Goal: Task Accomplishment & Management: Manage account settings

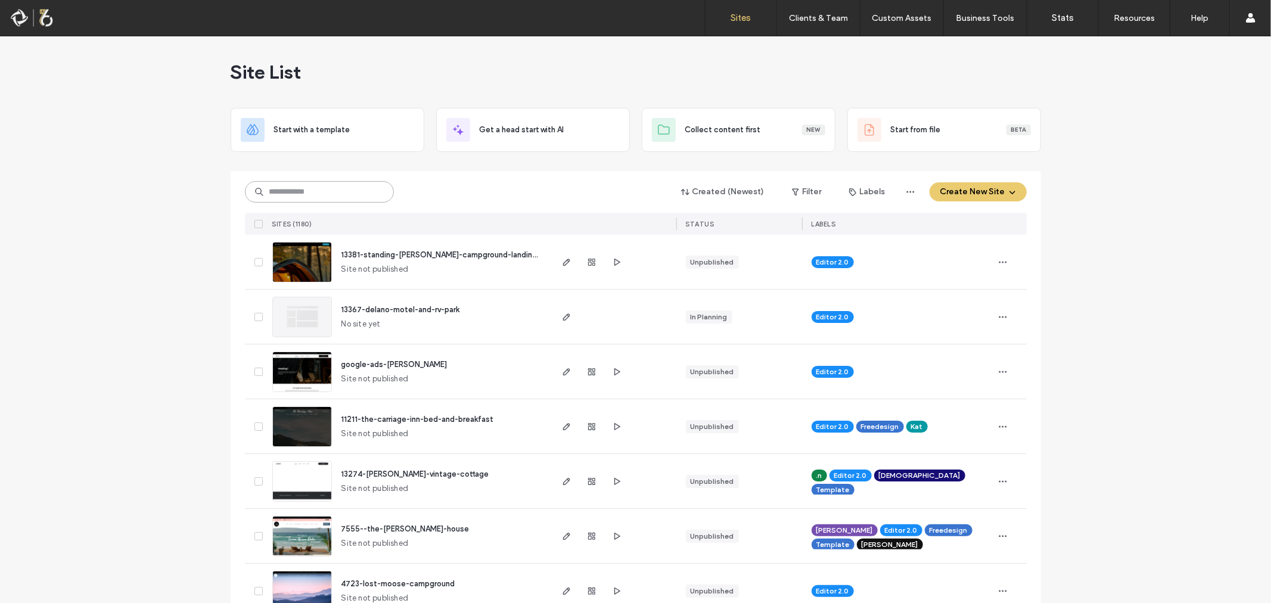
click at [320, 187] on input at bounding box center [319, 191] width 149 height 21
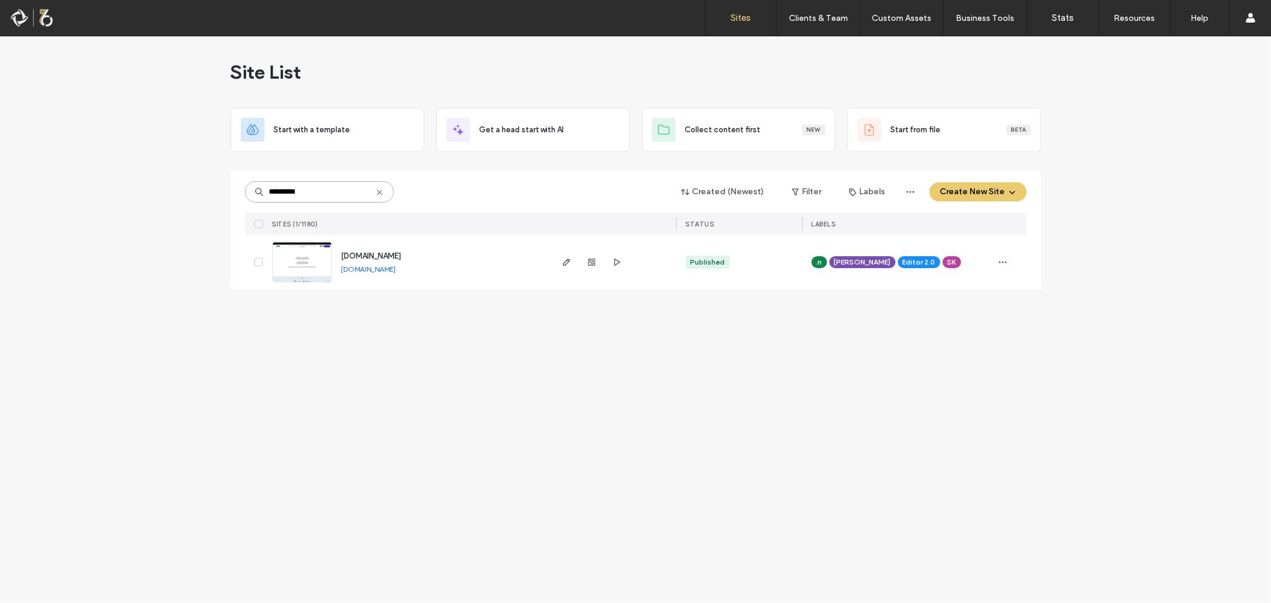
type input "*********"
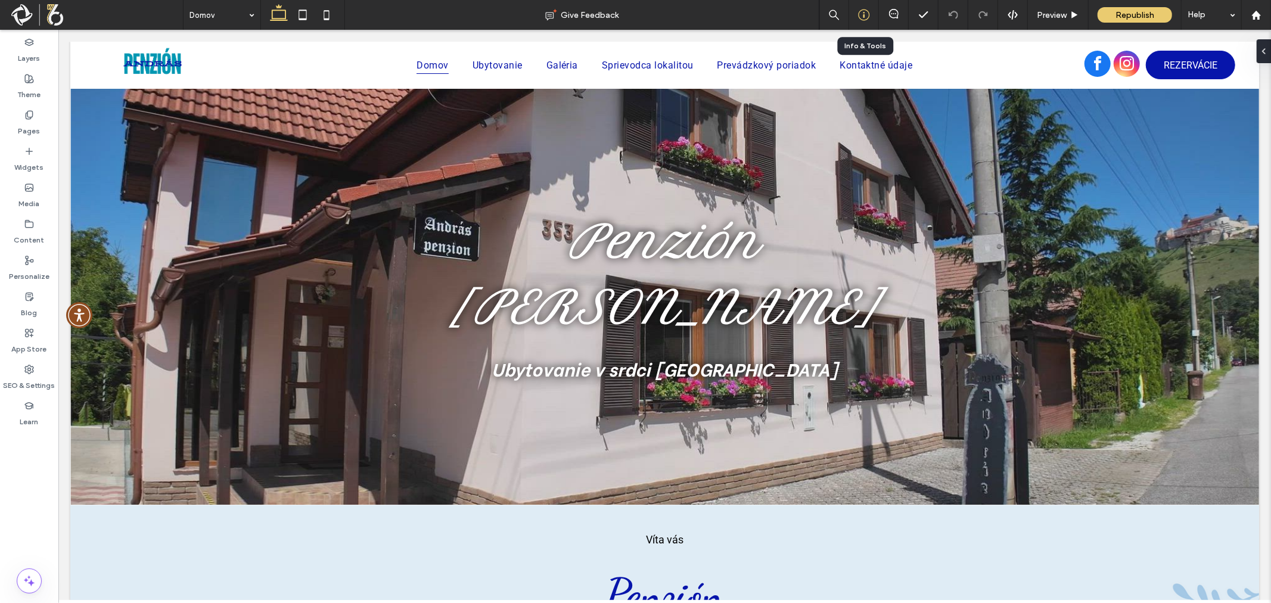
click at [857, 15] on div at bounding box center [863, 15] width 29 height 12
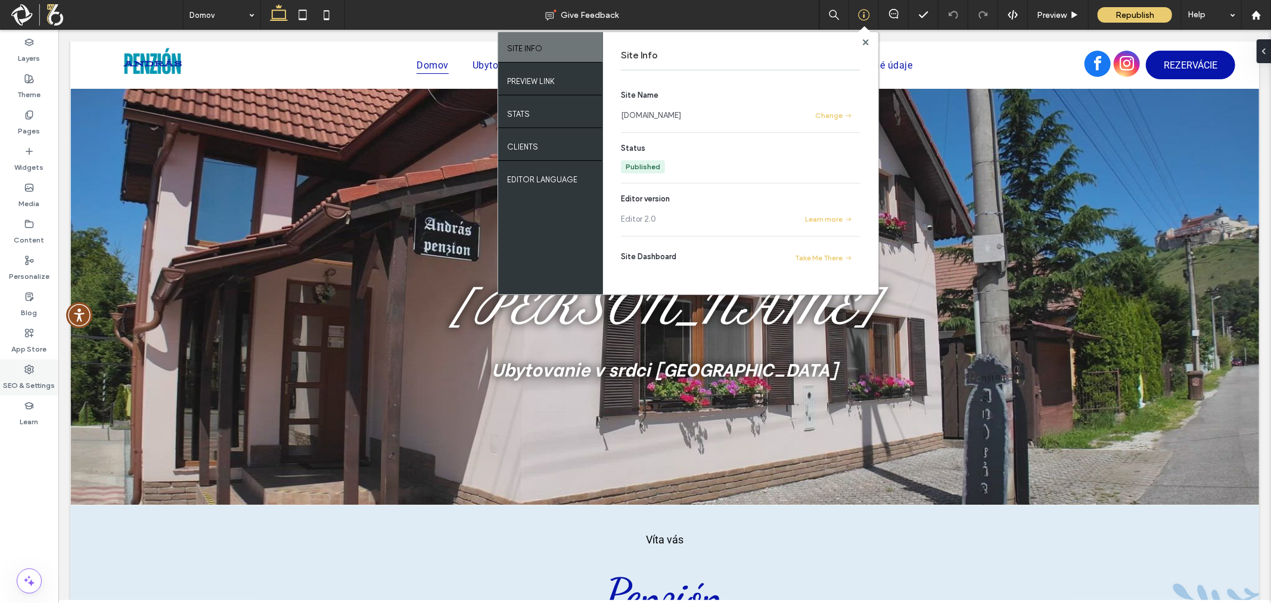
click at [21, 377] on label "SEO & Settings" at bounding box center [30, 382] width 52 height 17
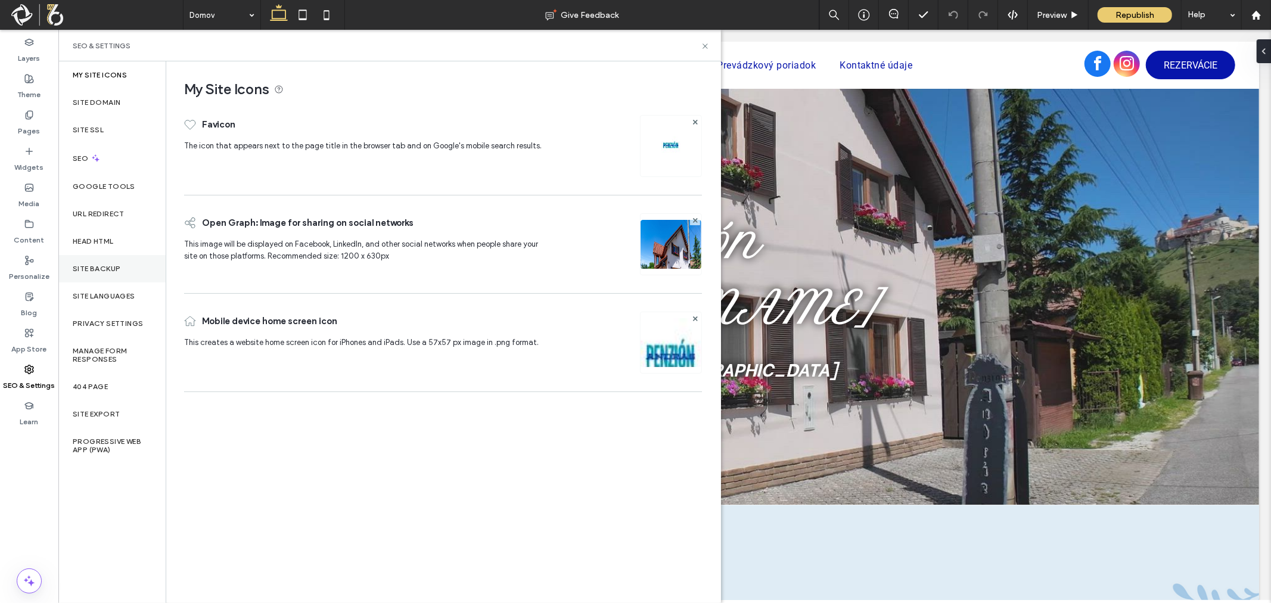
click at [105, 267] on label "Site Backup" at bounding box center [97, 269] width 48 height 8
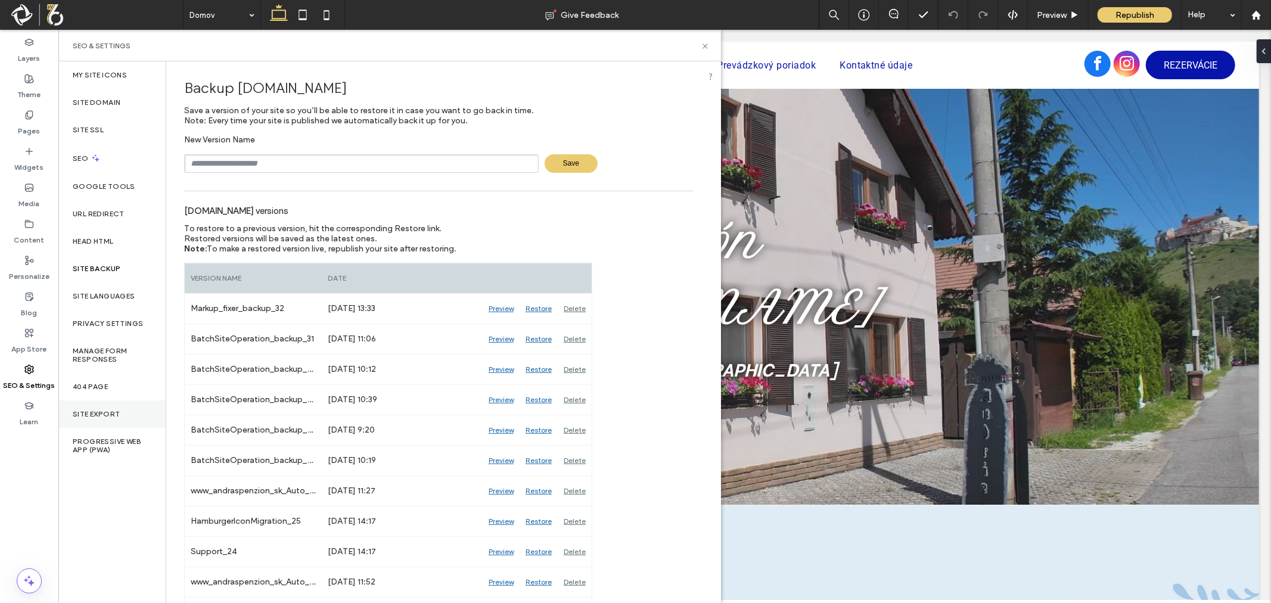
click at [84, 412] on label "Site Export" at bounding box center [96, 414] width 47 height 8
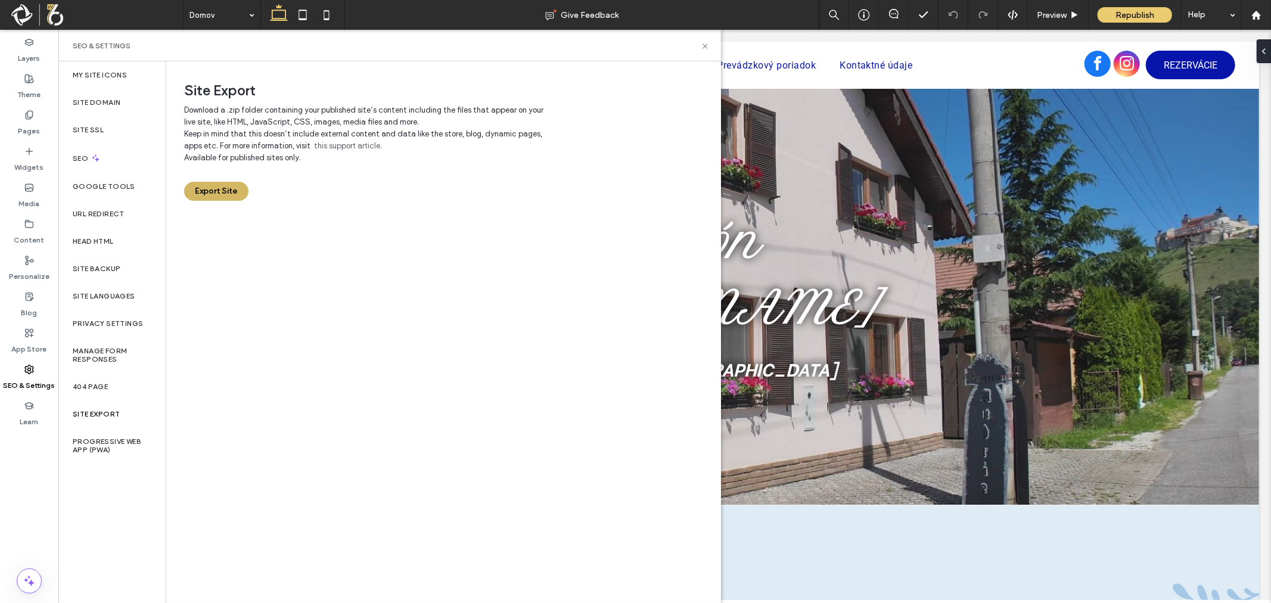
click at [224, 189] on button "Export Site" at bounding box center [216, 191] width 64 height 19
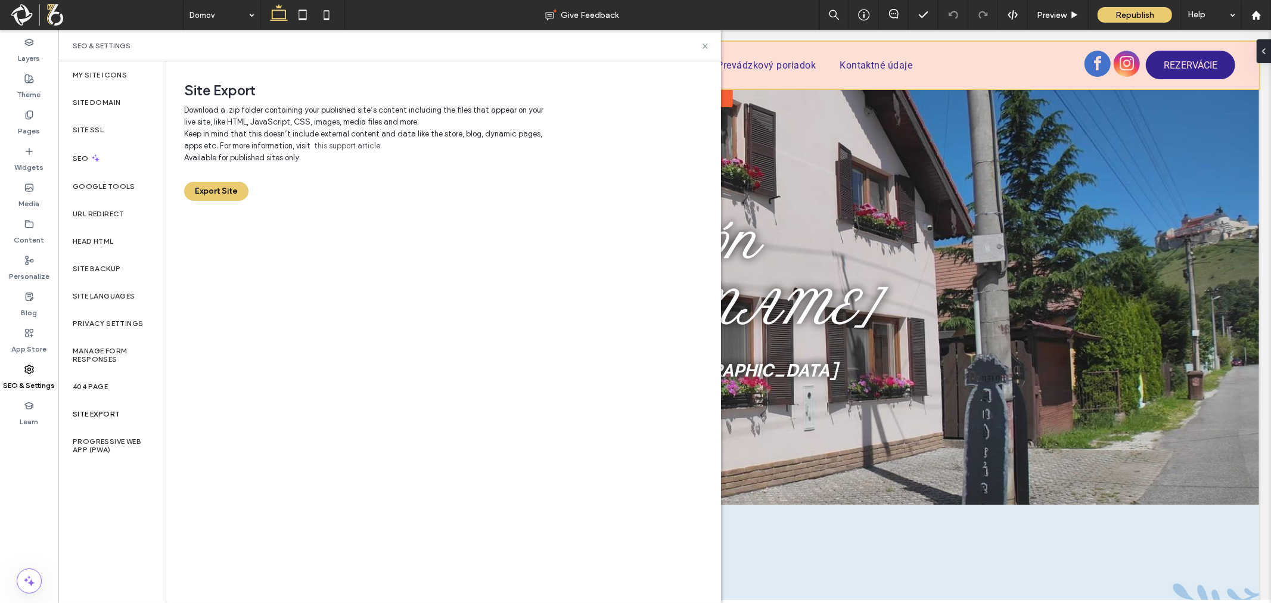
click at [998, 65] on div at bounding box center [664, 64] width 1189 height 47
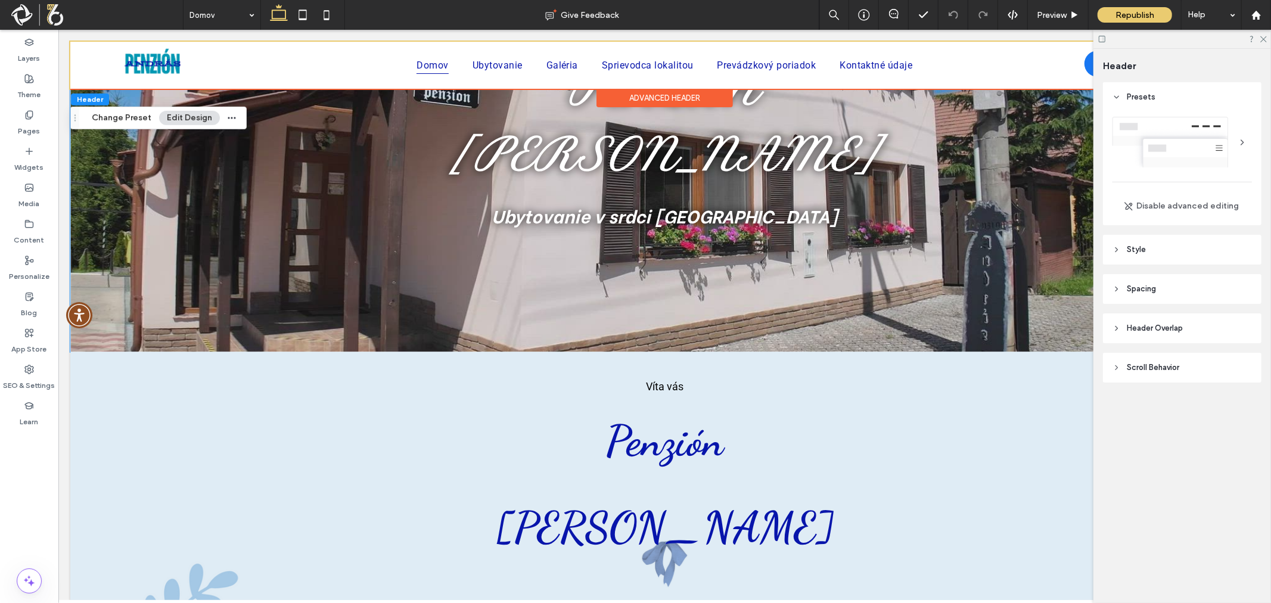
scroll to position [110, 0]
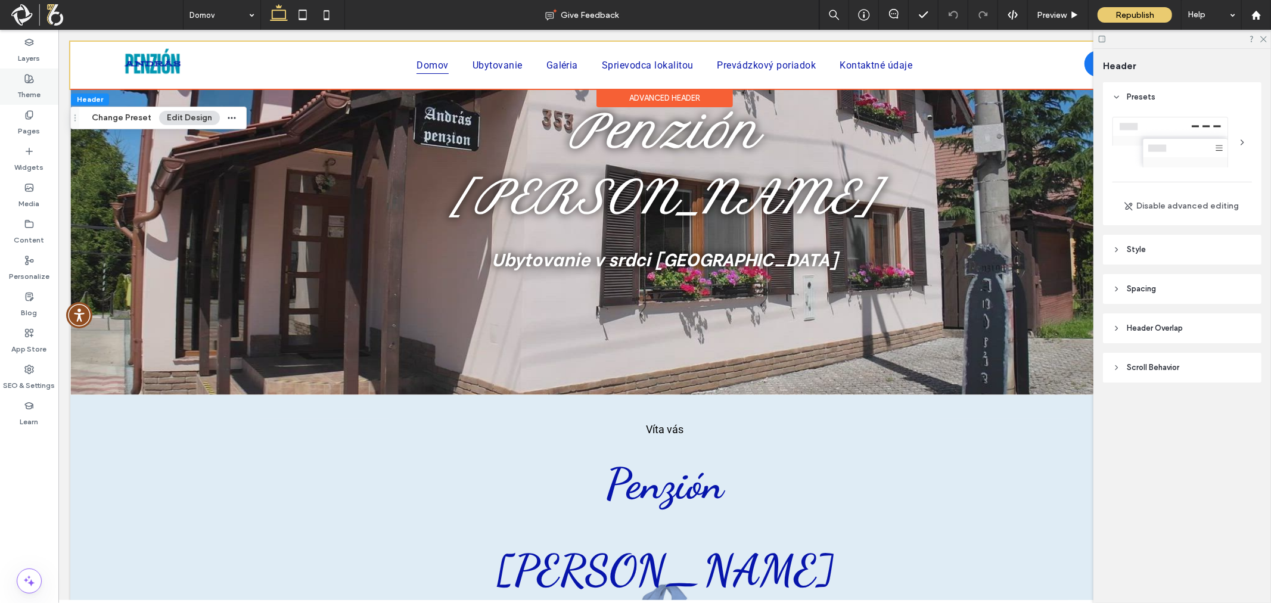
click at [36, 81] on div "Theme" at bounding box center [29, 87] width 58 height 36
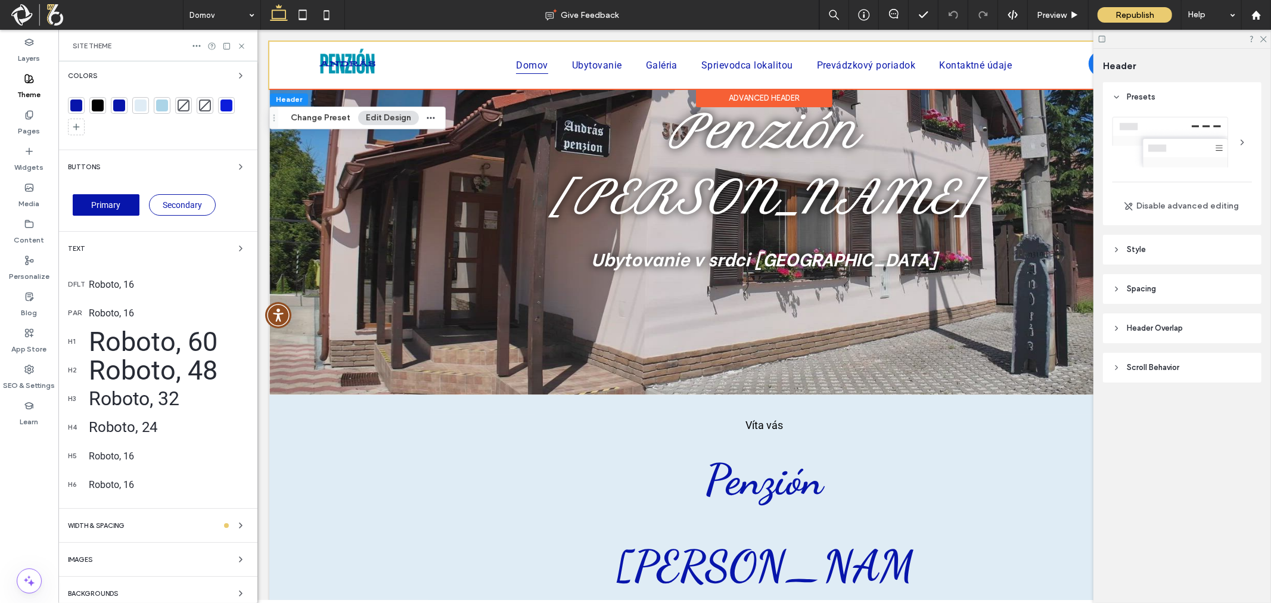
scroll to position [0, 0]
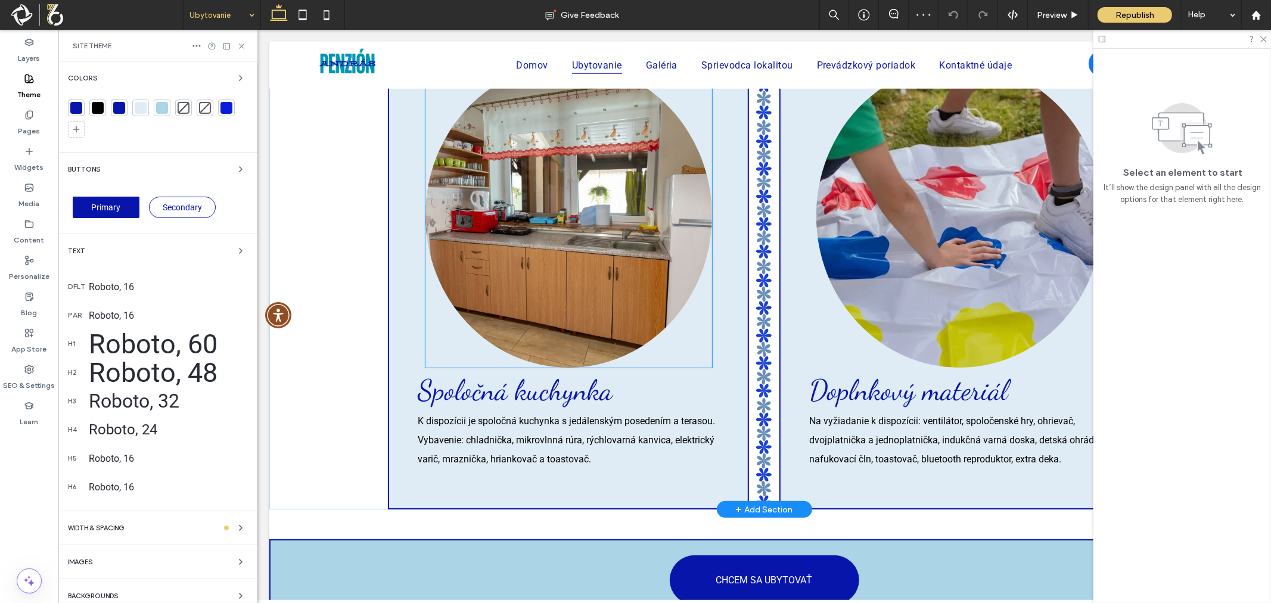
scroll to position [1057, 0]
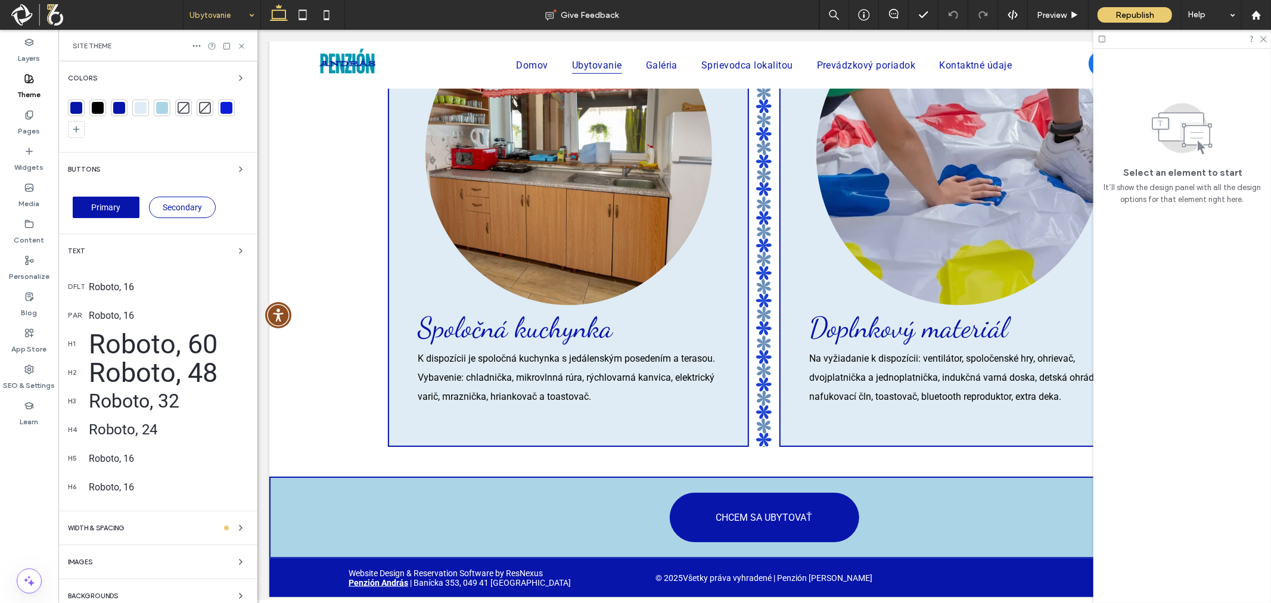
click at [246, 14] on div "Ubytovanie" at bounding box center [222, 15] width 77 height 30
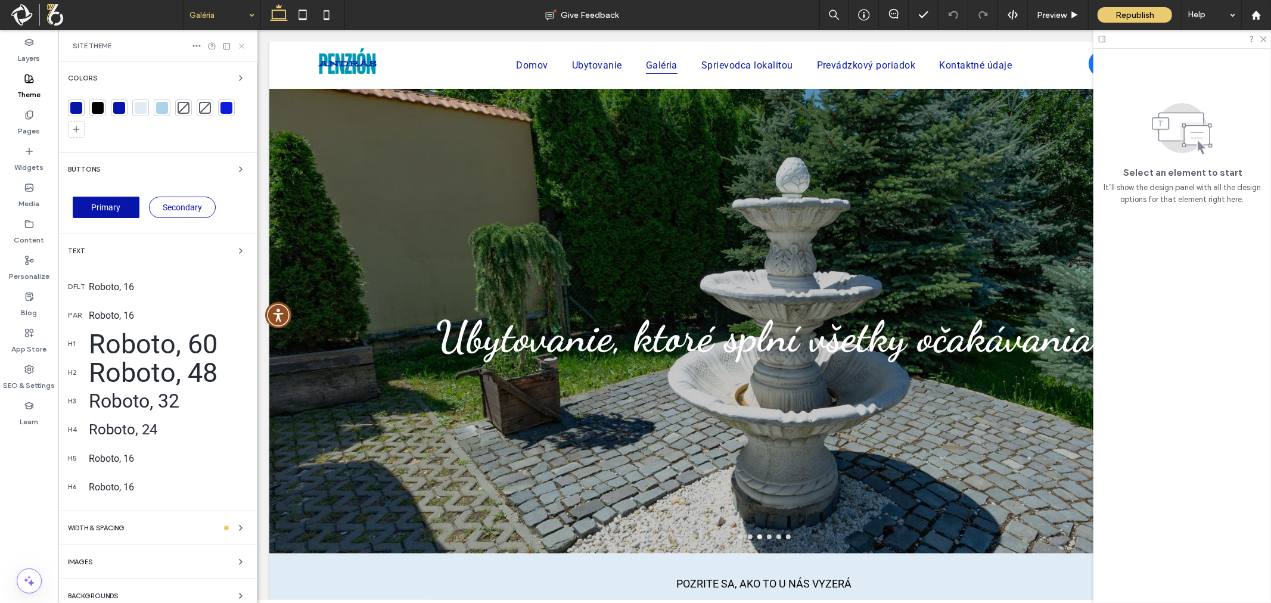
click at [241, 44] on icon at bounding box center [241, 46] width 9 height 9
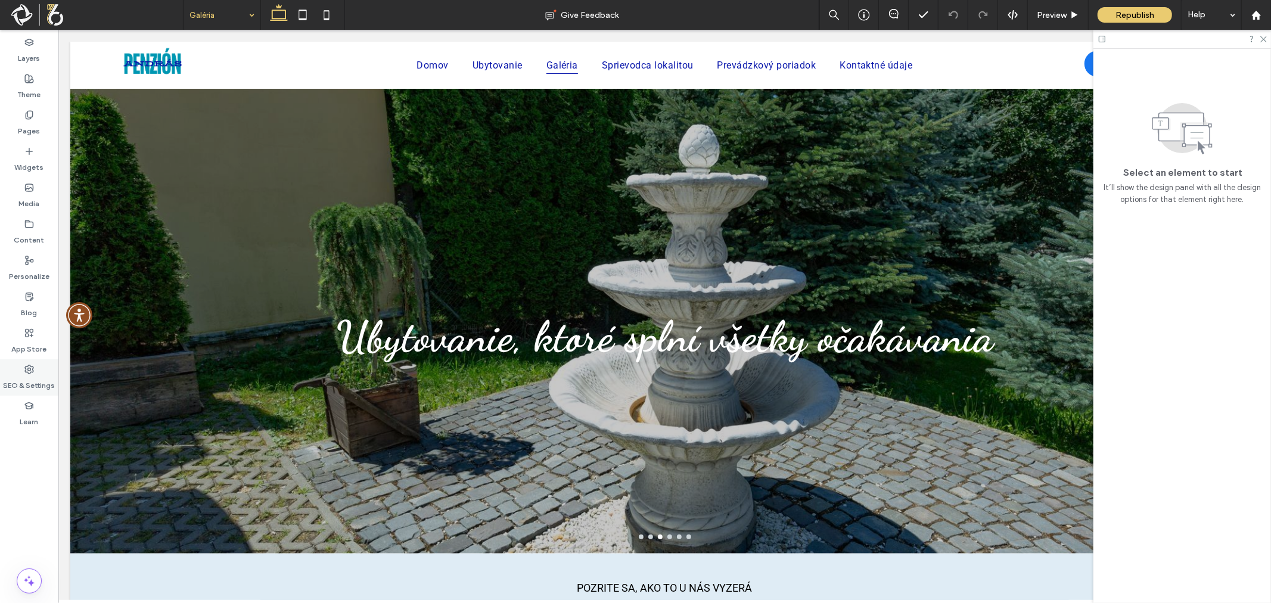
click at [26, 364] on span at bounding box center [29, 369] width 10 height 10
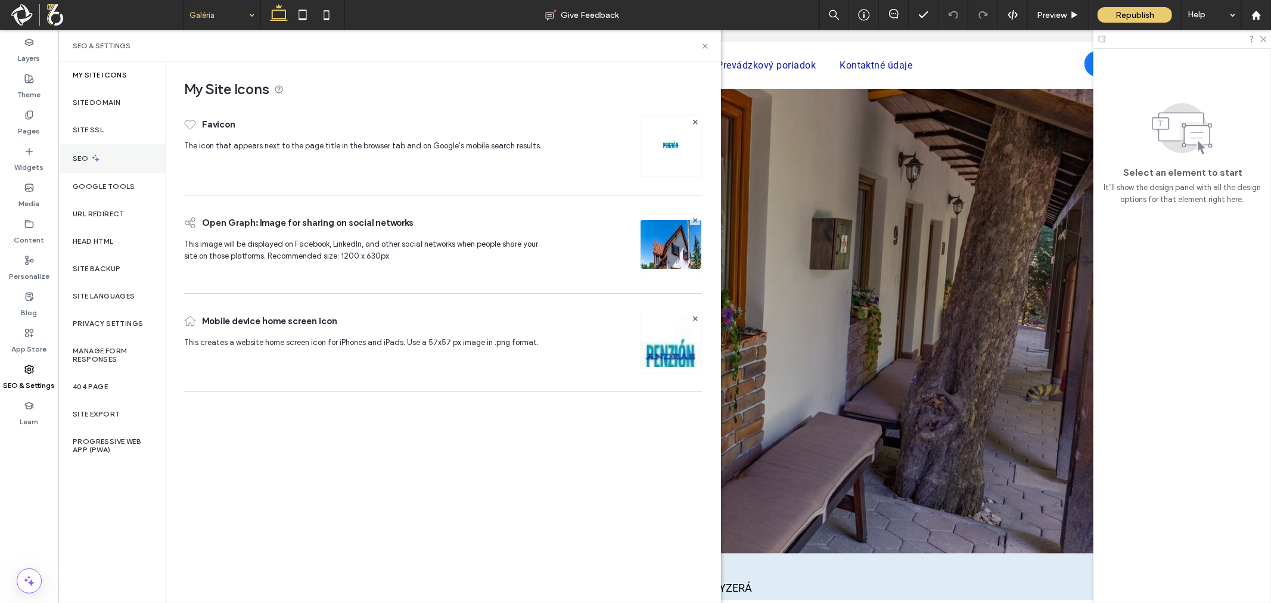
click at [84, 147] on div "SEO" at bounding box center [111, 158] width 107 height 29
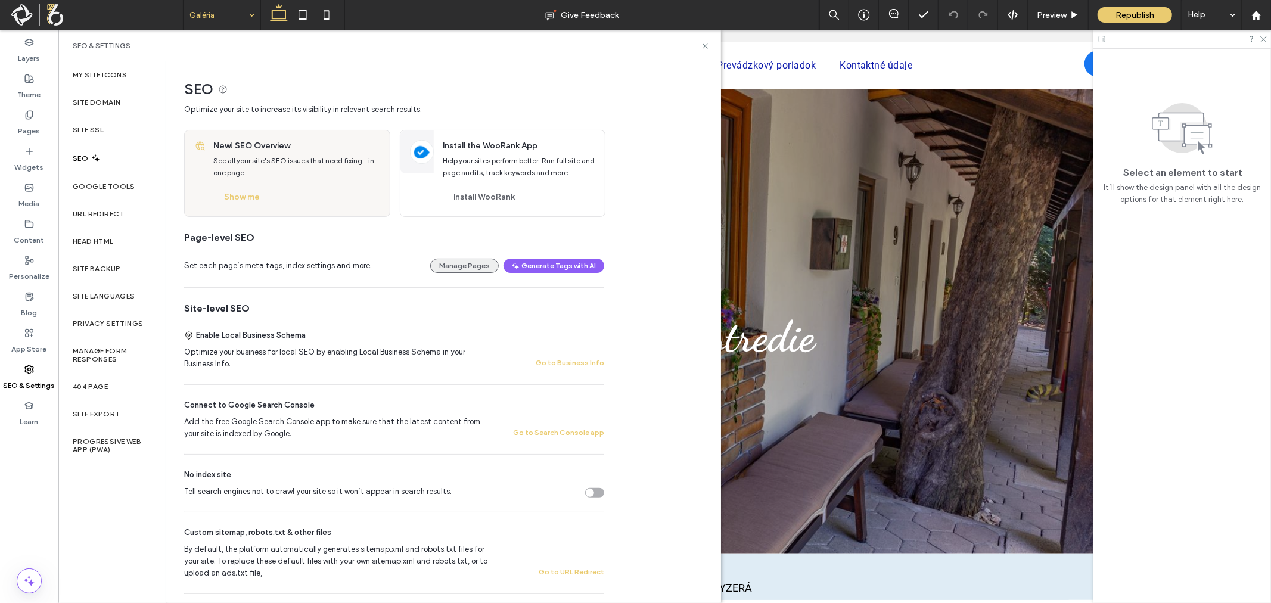
click at [442, 269] on button "Manage Pages" at bounding box center [464, 266] width 69 height 14
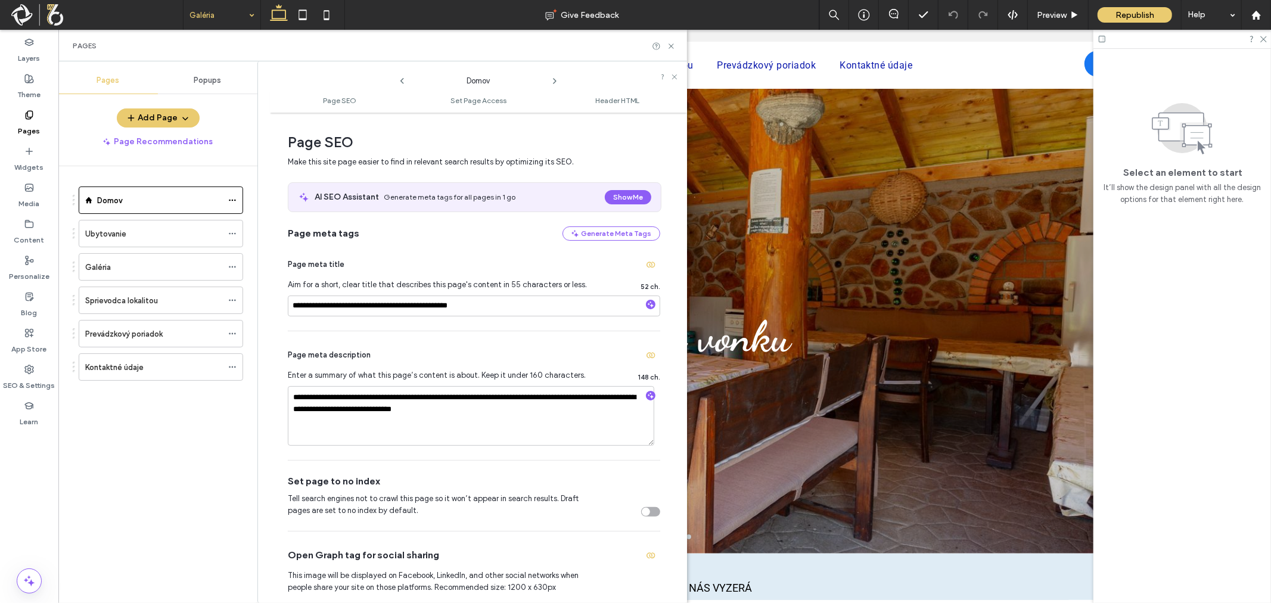
click at [554, 77] on icon at bounding box center [555, 81] width 10 height 10
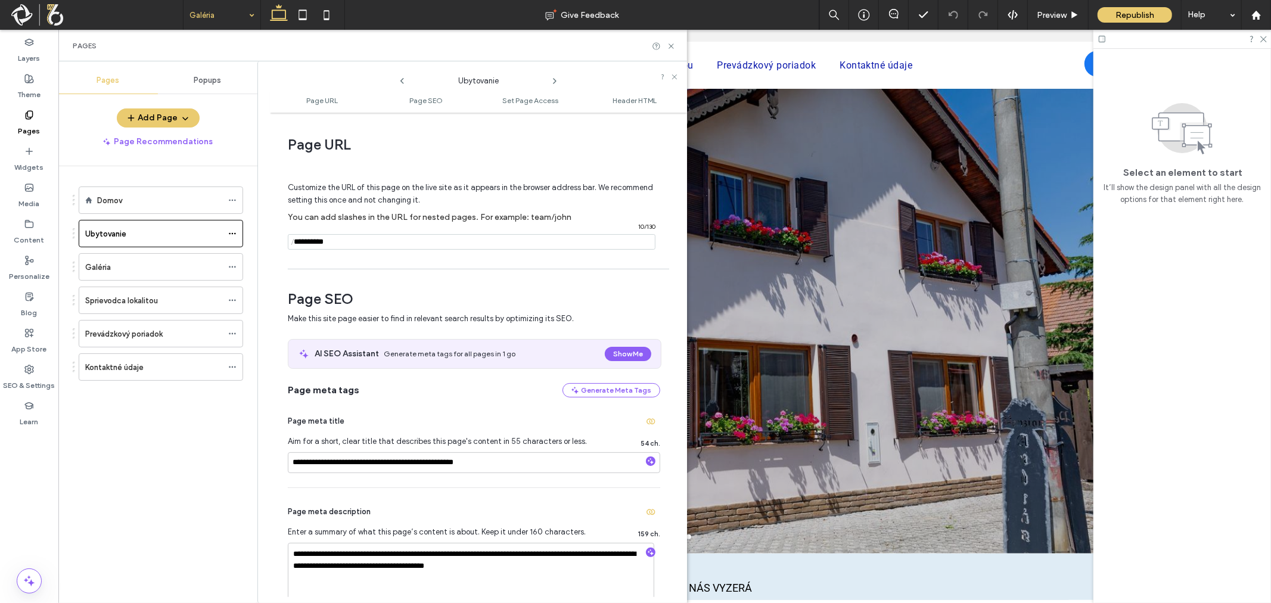
click at [555, 77] on icon at bounding box center [555, 81] width 10 height 10
click at [555, 78] on icon at bounding box center [555, 81] width 10 height 10
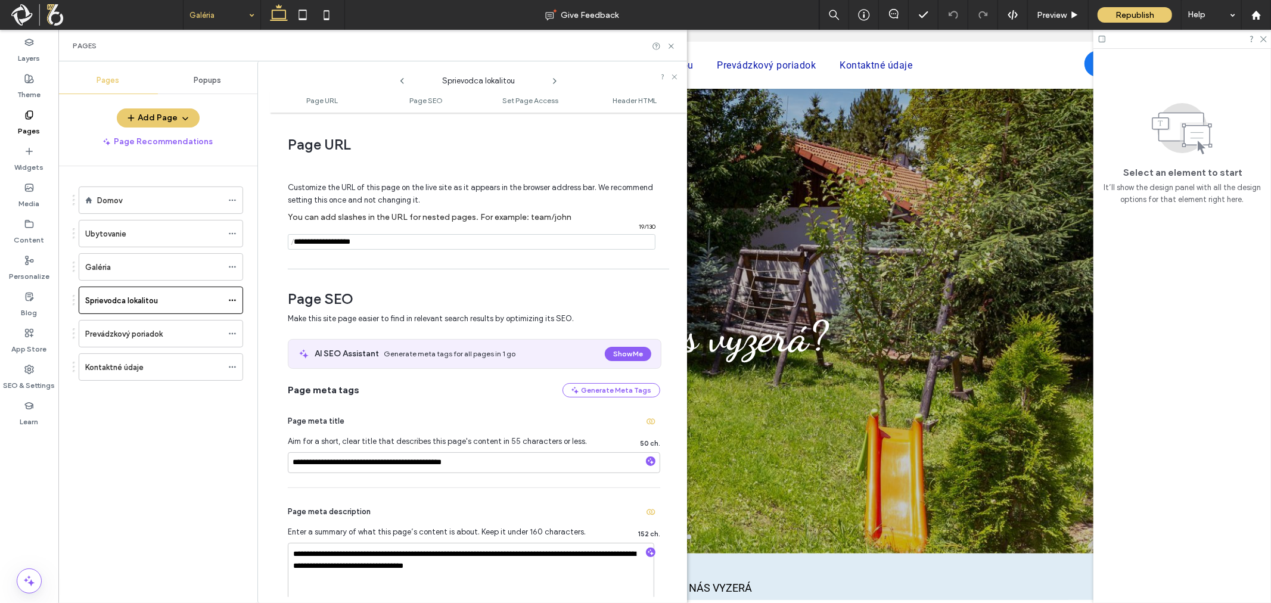
click at [555, 78] on icon at bounding box center [555, 81] width 10 height 10
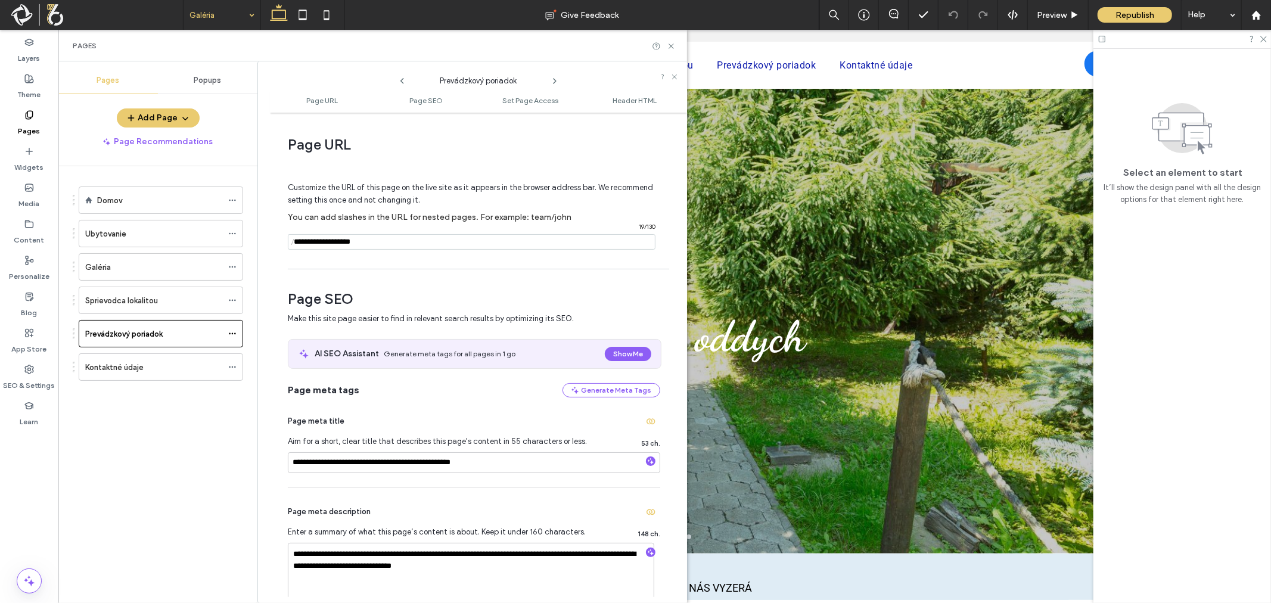
click at [555, 78] on icon at bounding box center [555, 81] width 10 height 10
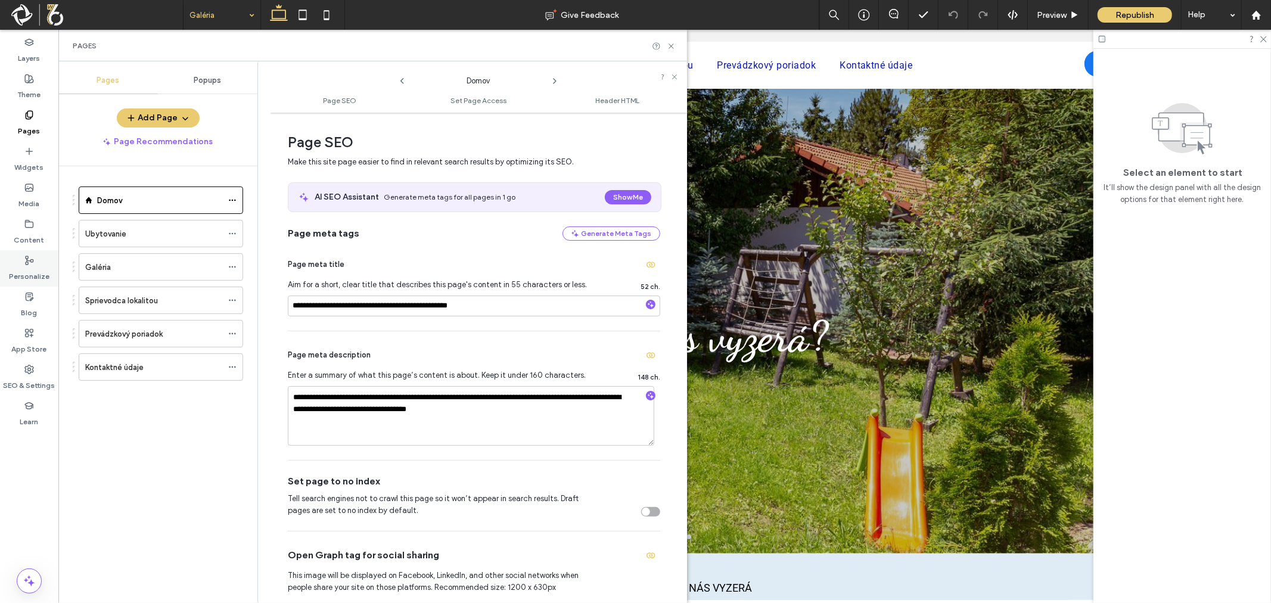
click at [25, 260] on icon at bounding box center [29, 261] width 10 height 10
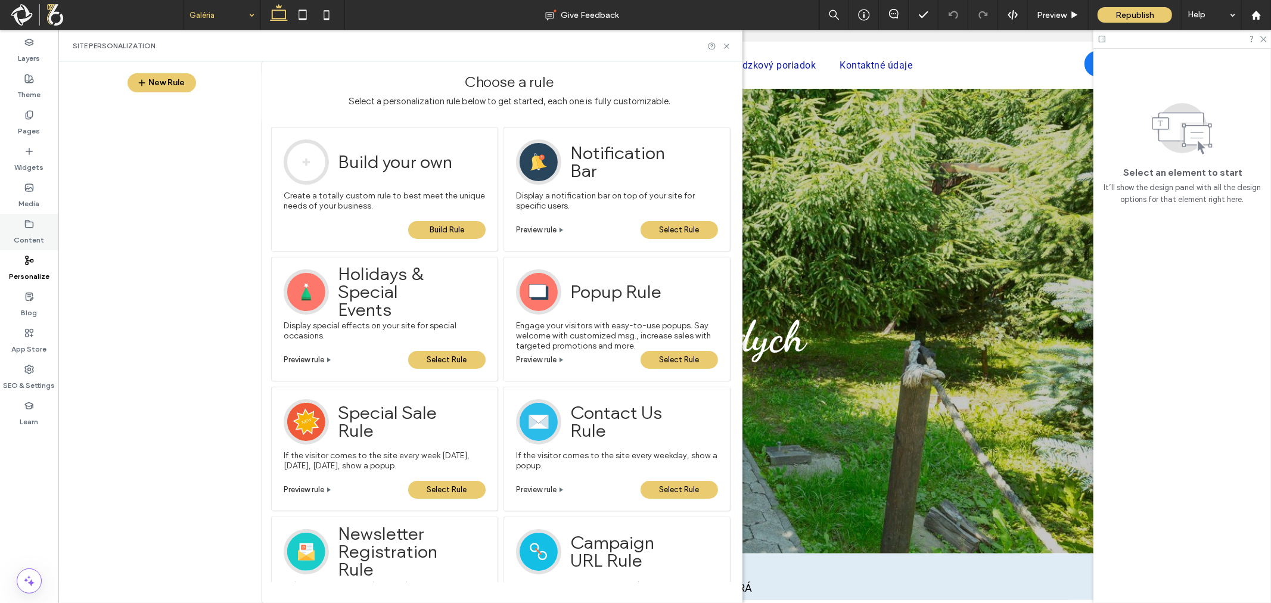
click at [33, 222] on icon at bounding box center [29, 224] width 10 height 10
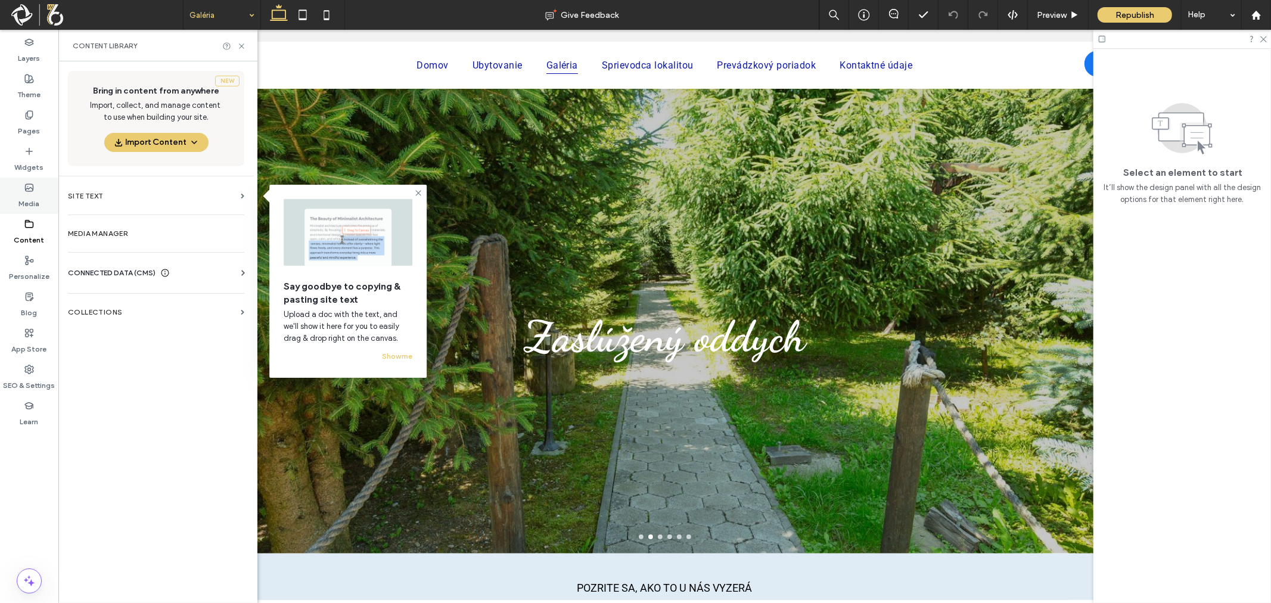
click at [34, 189] on div "Media" at bounding box center [29, 196] width 58 height 36
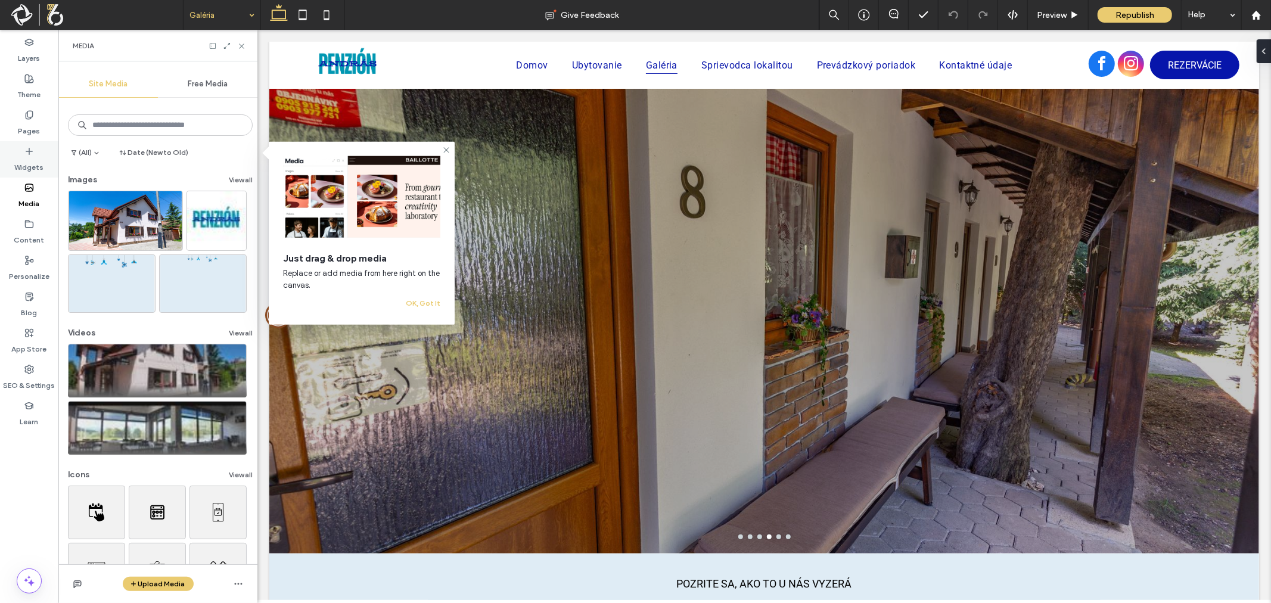
click at [35, 152] on div "Widgets" at bounding box center [29, 159] width 58 height 36
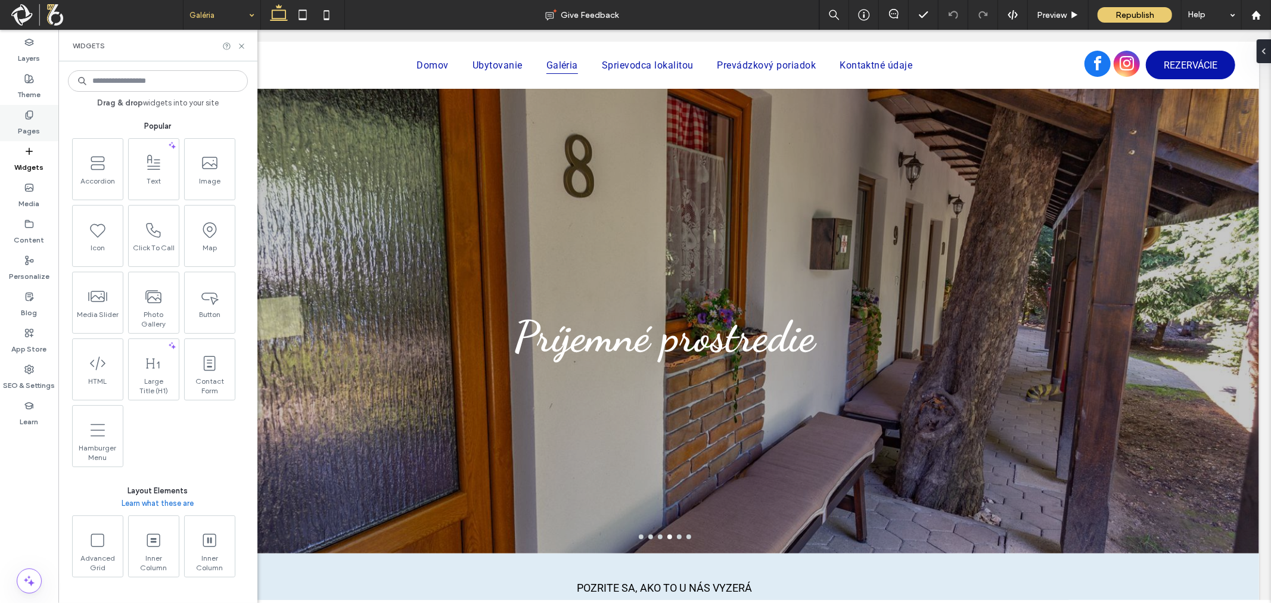
click at [33, 123] on label "Pages" at bounding box center [29, 128] width 22 height 17
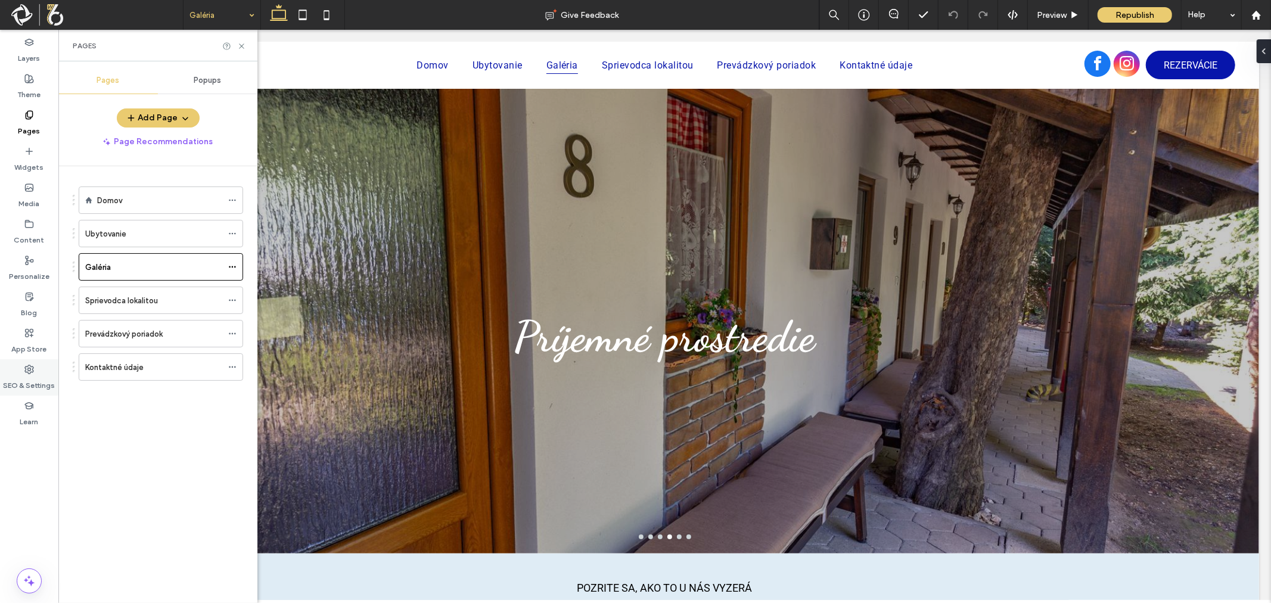
click at [21, 374] on label "SEO & Settings" at bounding box center [30, 382] width 52 height 17
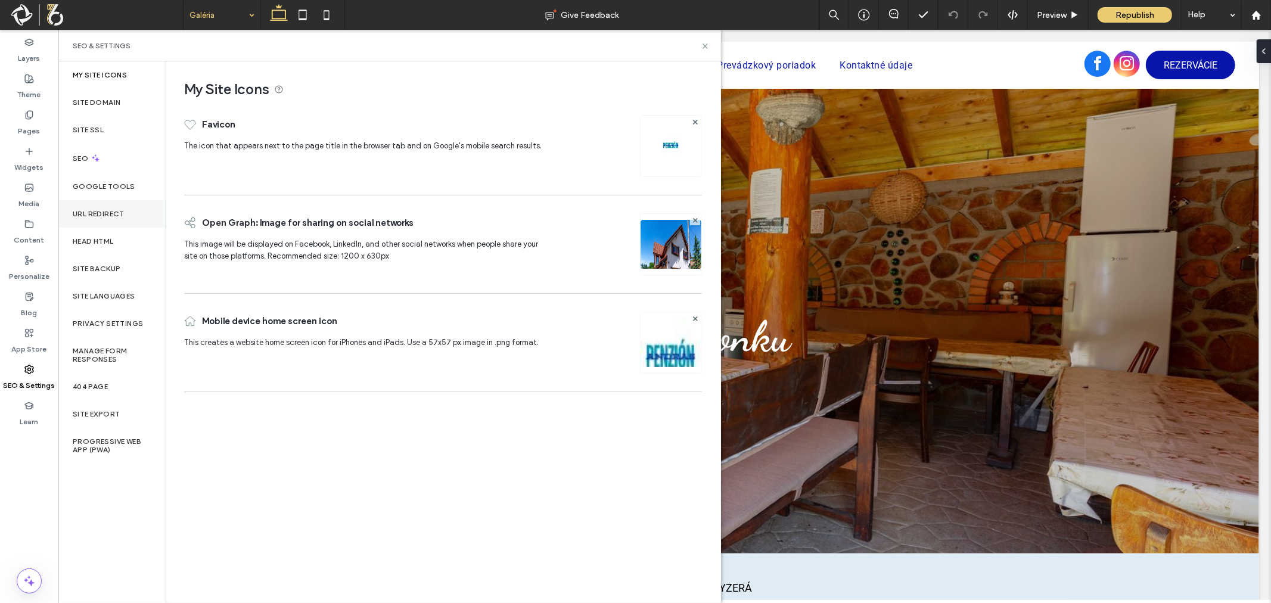
click at [102, 210] on label "URL Redirect" at bounding box center [99, 214] width 52 height 8
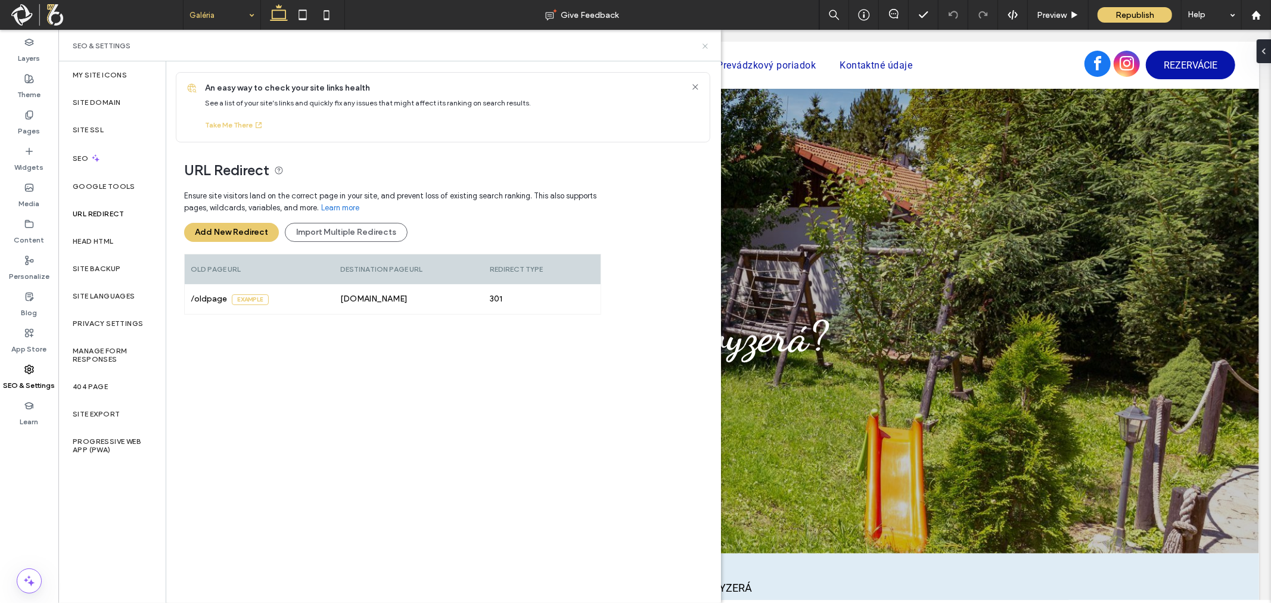
click at [702, 46] on icon at bounding box center [705, 46] width 9 height 9
